Goal: Navigation & Orientation: Find specific page/section

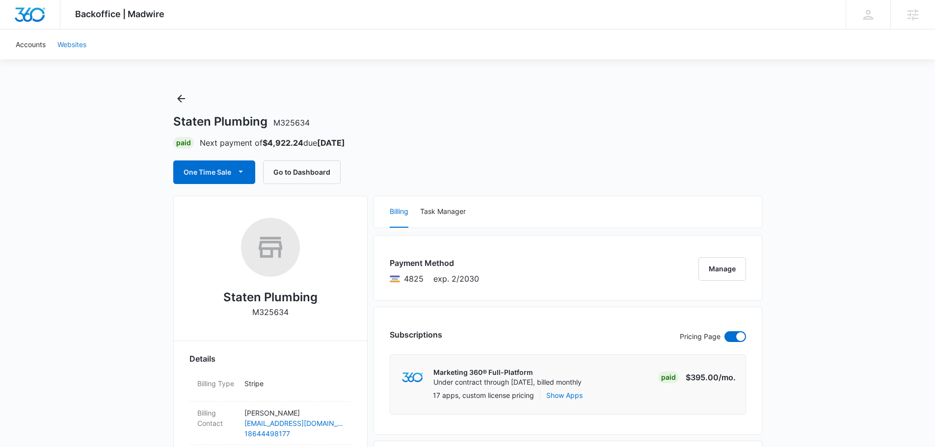
drag, startPoint x: 75, startPoint y: 51, endPoint x: 78, endPoint y: 63, distance: 12.7
click at [74, 52] on link "Websites" at bounding box center [72, 44] width 41 height 30
click at [308, 180] on button "Go to Dashboard" at bounding box center [302, 172] width 78 height 24
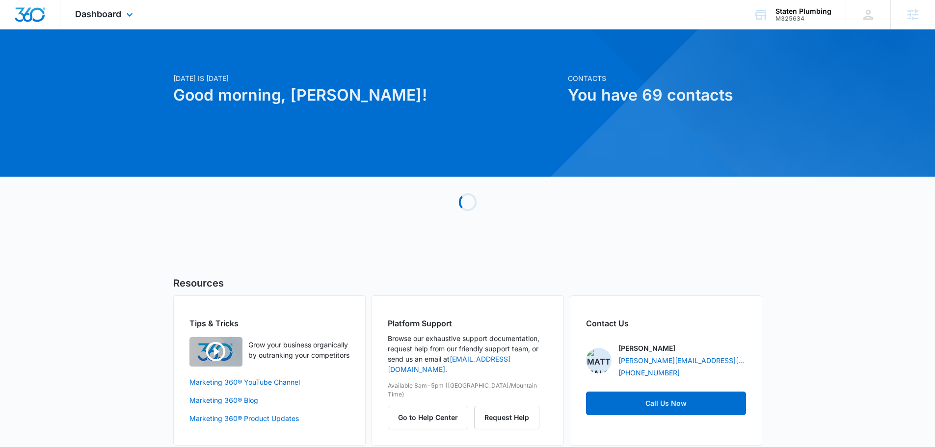
click at [123, 19] on div "Dashboard Apps Reputation Websites Forms CRM Email Social Content Ads Intellige…" at bounding box center [105, 14] width 90 height 29
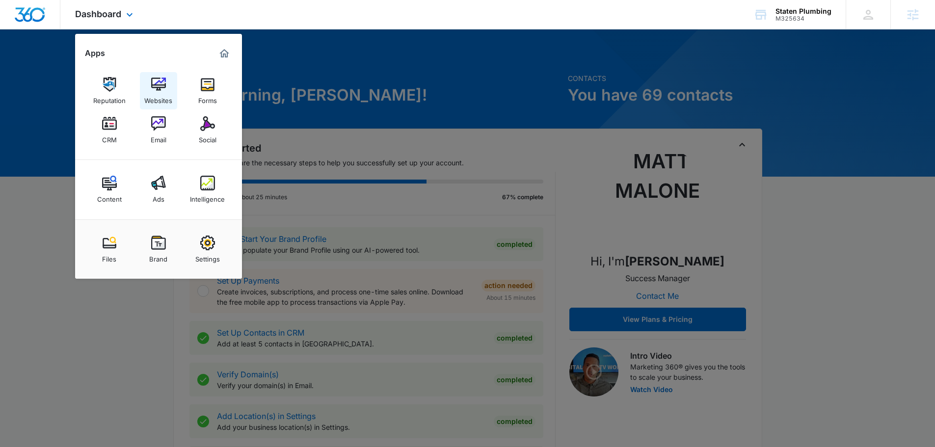
click at [158, 86] on img at bounding box center [158, 84] width 15 height 15
